Goal: Information Seeking & Learning: Learn about a topic

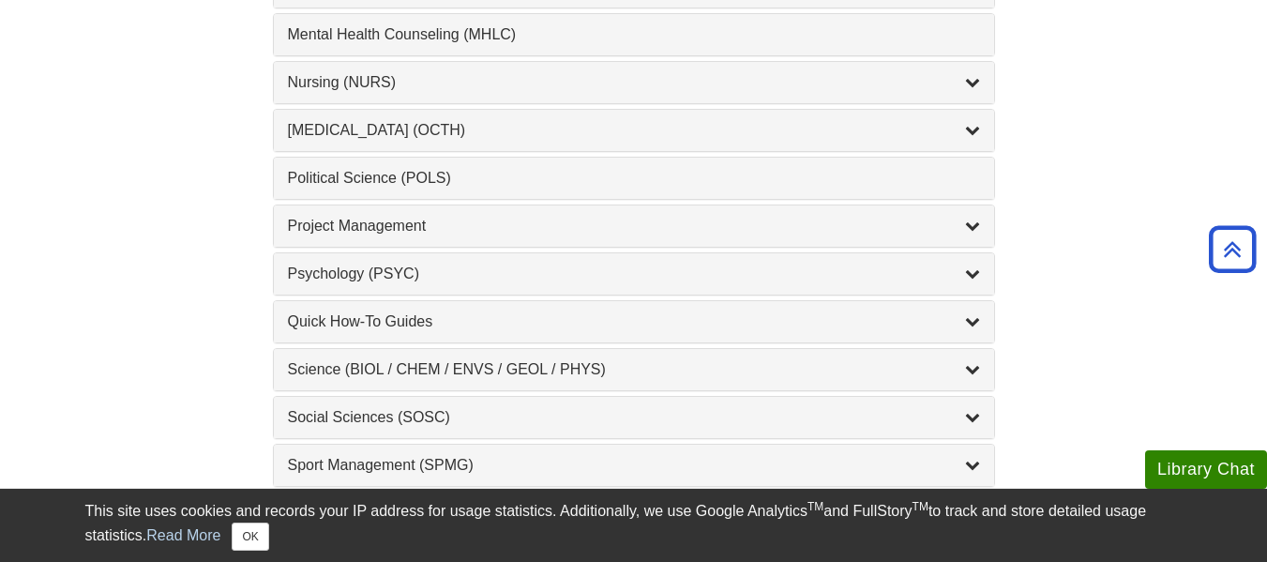
scroll to position [1876, 0]
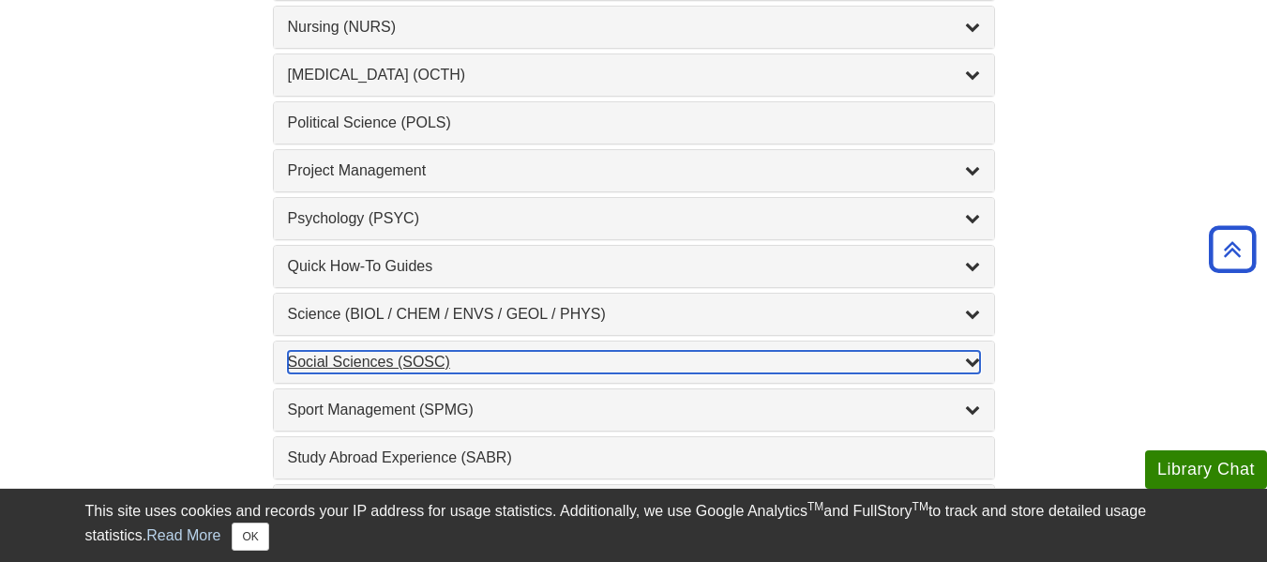
click at [972, 356] on icon "List of Subjects" at bounding box center [972, 361] width 15 height 15
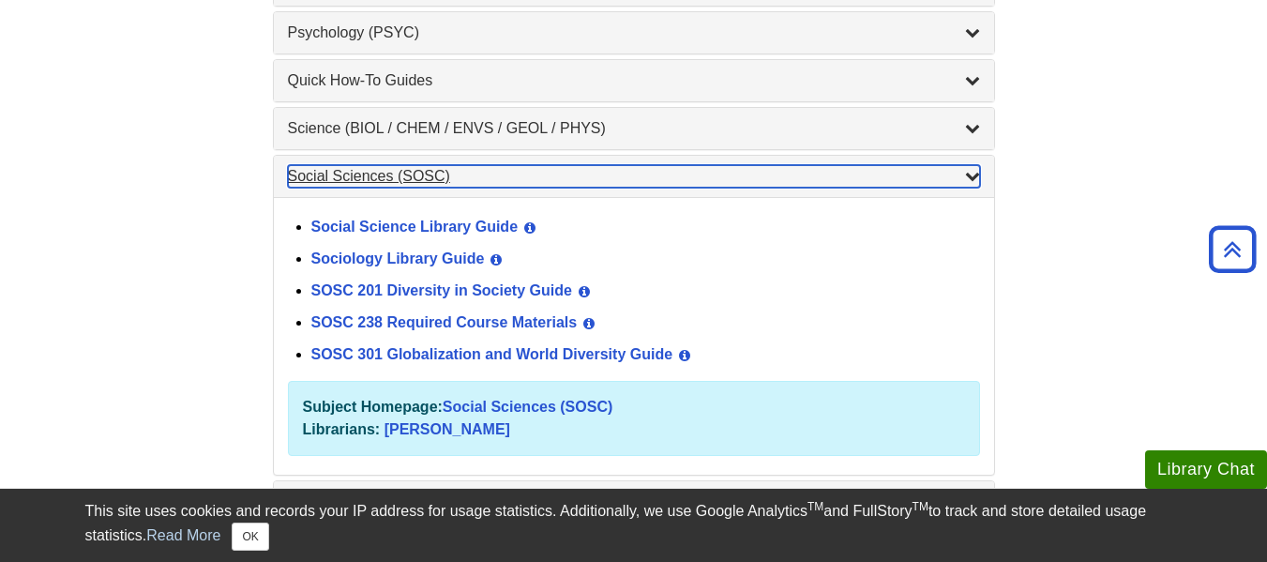
scroll to position [2064, 0]
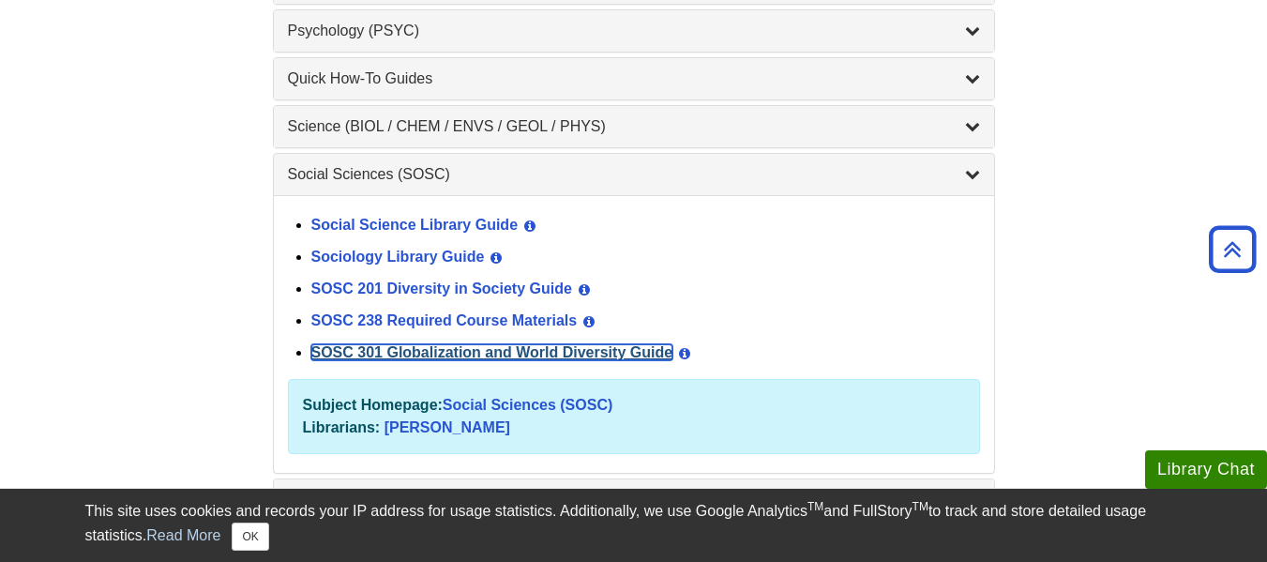
click at [550, 349] on link "SOSC 301 Globalization and World Diversity Guide" at bounding box center [492, 352] width 362 height 16
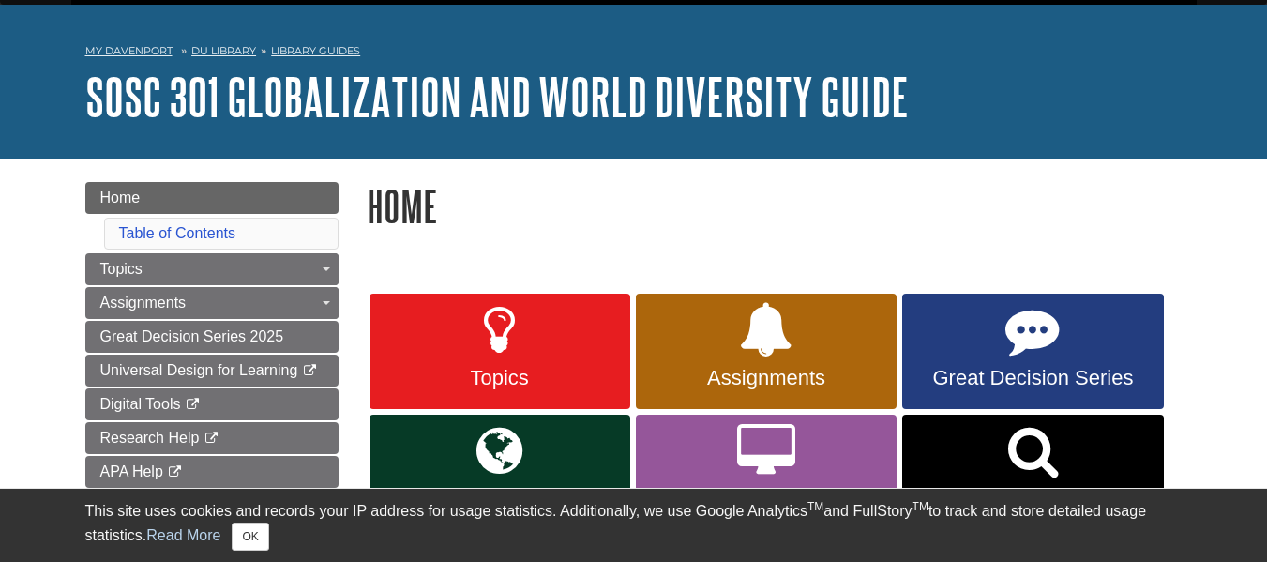
scroll to position [94, 0]
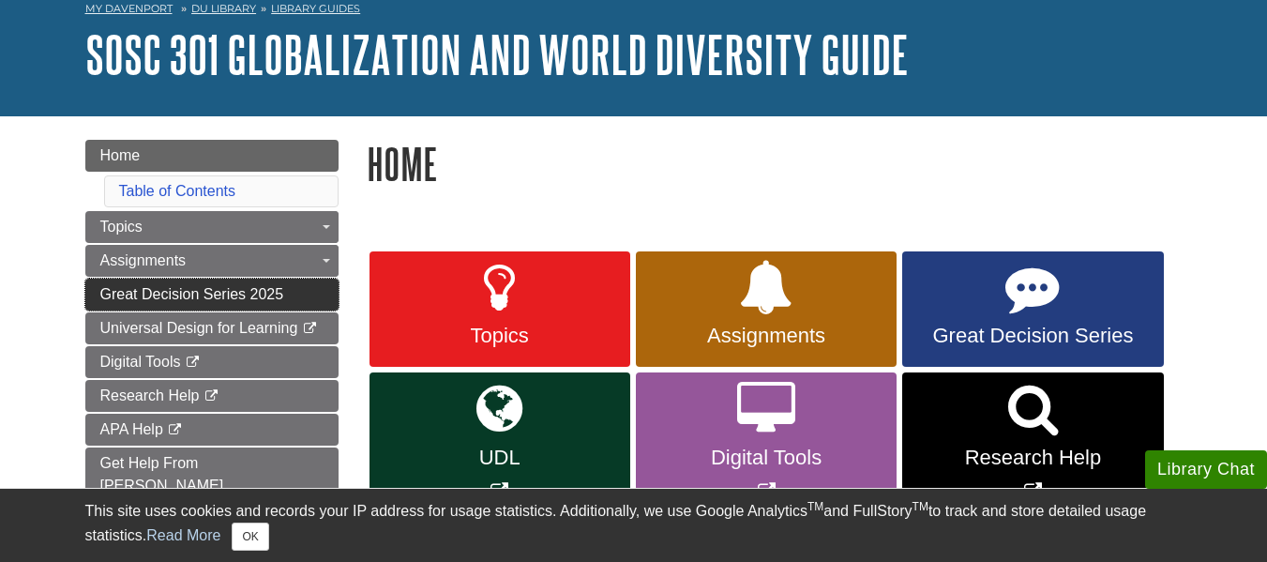
click at [279, 295] on span "Great Decision Series 2025" at bounding box center [192, 294] width 184 height 16
